Goal: Task Accomplishment & Management: Complete application form

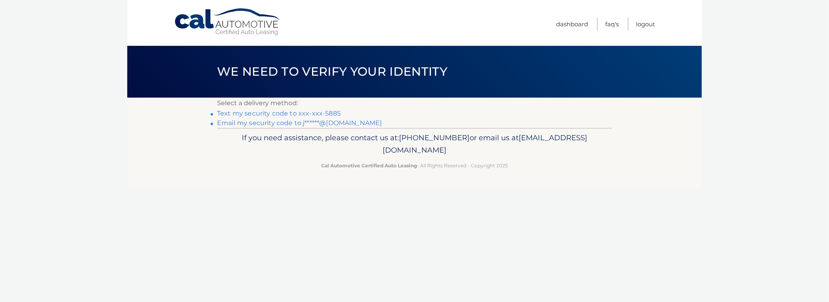
click at [288, 112] on link "Text my security code to xxx-xxx-5885" at bounding box center [279, 114] width 124 height 8
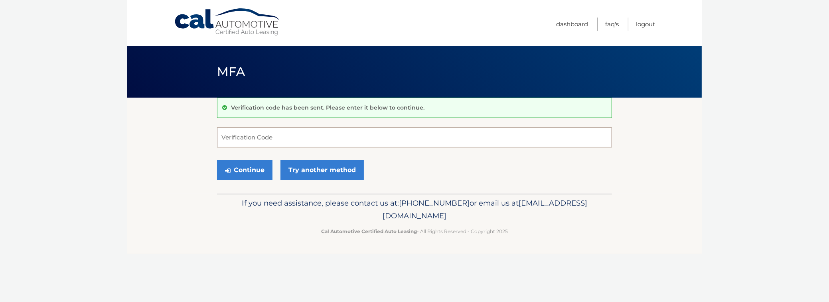
click at [264, 142] on input "Verification Code" at bounding box center [414, 138] width 395 height 20
type input "414207"
click at [217, 160] on button "Continue" at bounding box center [244, 170] width 55 height 20
click at [244, 169] on button "Continue" at bounding box center [244, 170] width 55 height 20
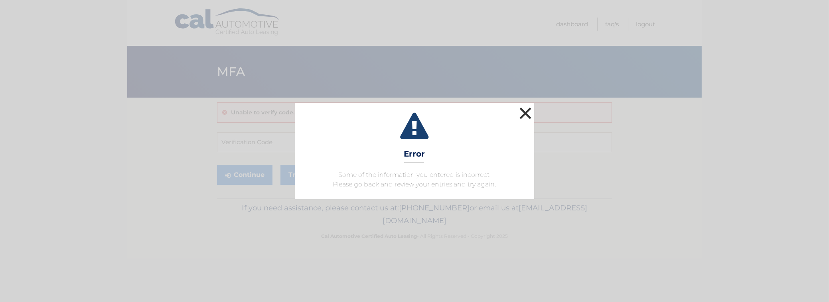
click at [526, 113] on button "×" at bounding box center [525, 113] width 16 height 16
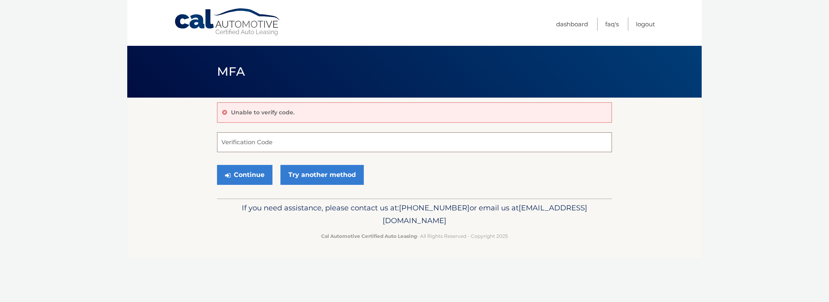
click at [267, 144] on input "Verification Code" at bounding box center [414, 142] width 395 height 20
type input "414207"
click at [245, 174] on button "Continue" at bounding box center [244, 175] width 55 height 20
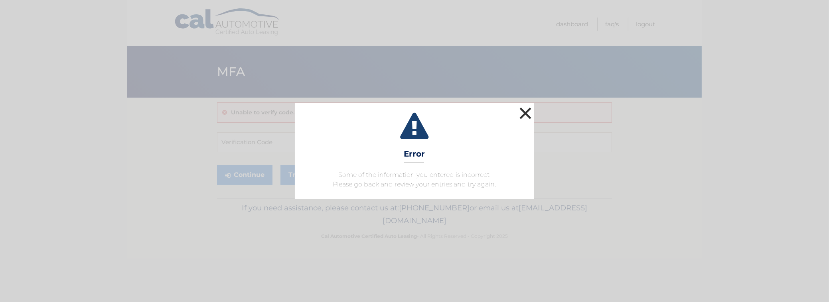
click at [525, 114] on button "×" at bounding box center [525, 113] width 16 height 16
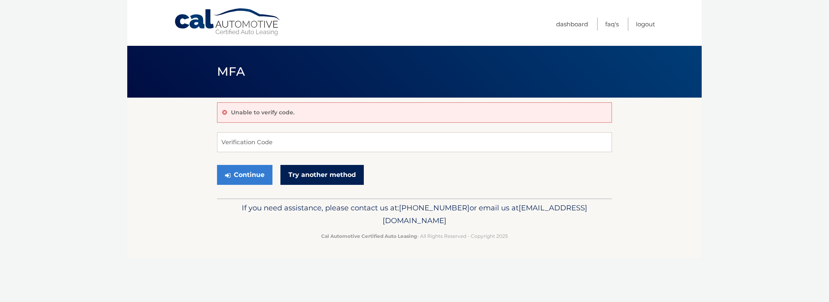
click at [317, 172] on link "Try another method" at bounding box center [321, 175] width 83 height 20
click at [235, 143] on input "Verification Code" at bounding box center [414, 142] width 395 height 20
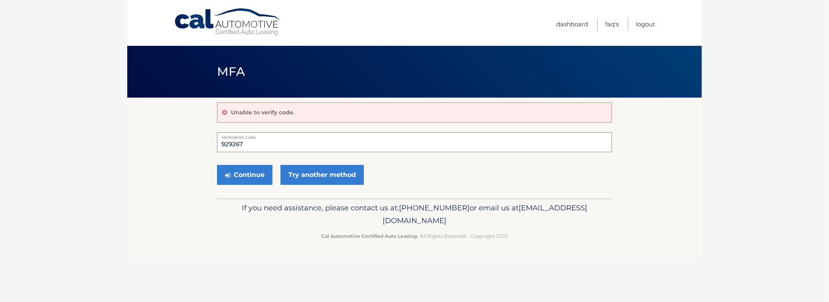
type input "929267"
click at [230, 176] on icon "submit" at bounding box center [228, 175] width 6 height 6
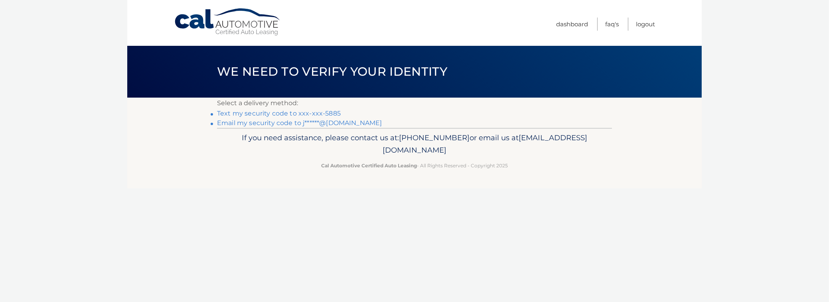
click at [270, 114] on link "Text my security code to xxx-xxx-5885" at bounding box center [279, 114] width 124 height 8
